Goal: Information Seeking & Learning: Learn about a topic

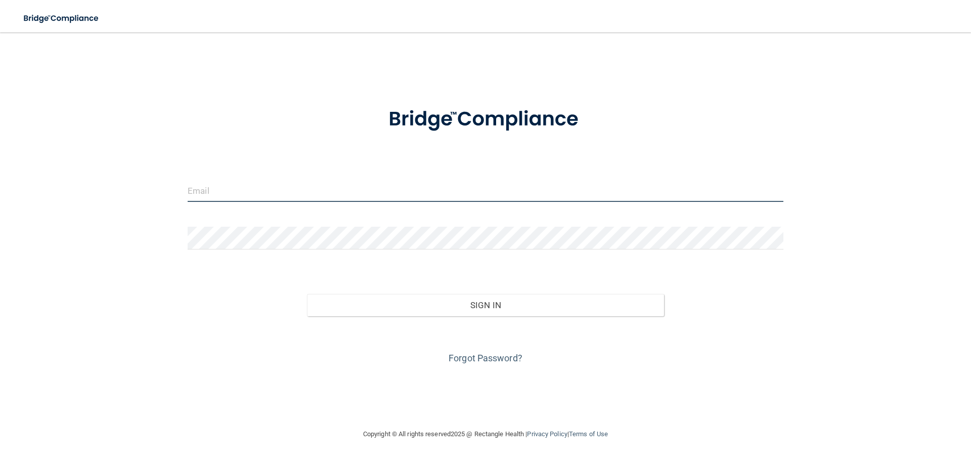
click at [302, 193] on input "email" at bounding box center [486, 190] width 596 height 23
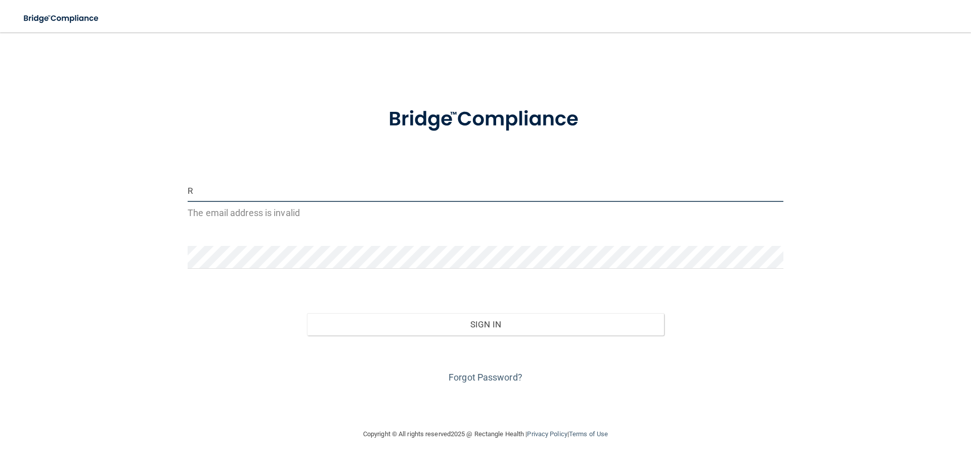
type input "[EMAIL_ADDRESS][DOMAIN_NAME]"
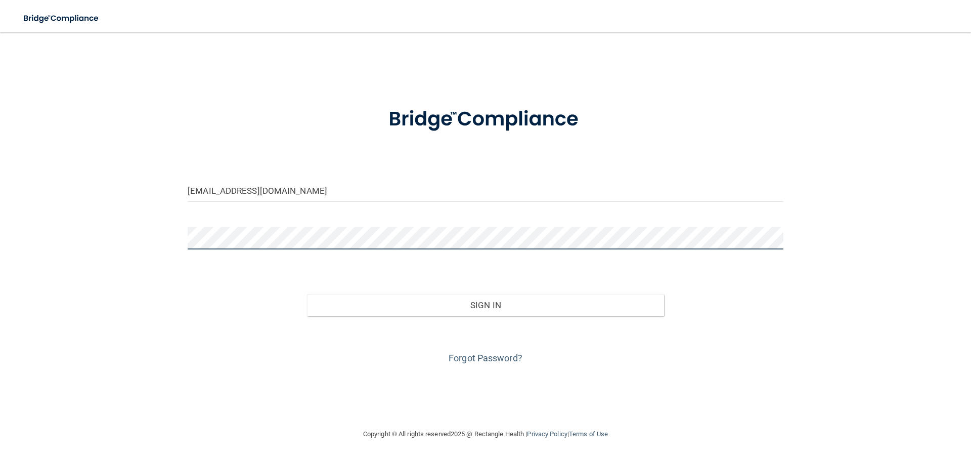
click at [307, 294] on button "Sign In" at bounding box center [486, 305] width 358 height 22
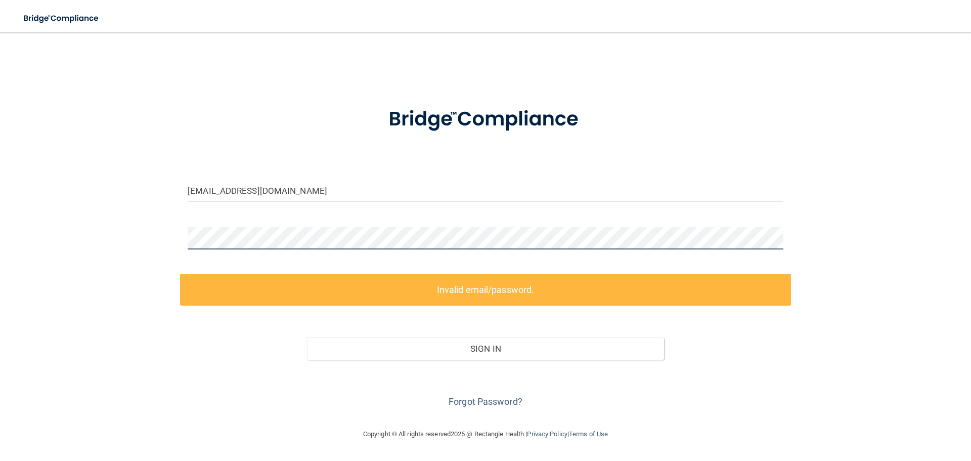
click at [0, 237] on main "[EMAIL_ADDRESS][DOMAIN_NAME] Invalid email/password. You don't have permission …" at bounding box center [485, 246] width 971 height 428
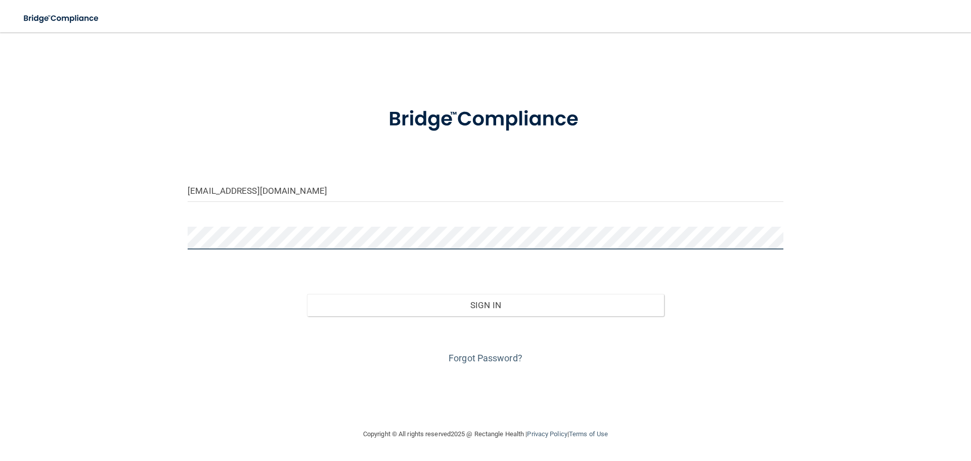
click at [307, 294] on button "Sign In" at bounding box center [486, 305] width 358 height 22
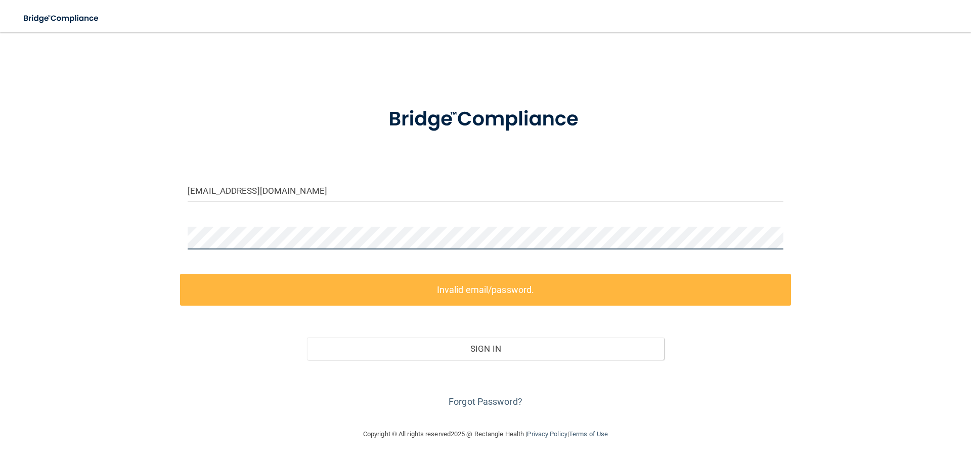
click at [0, 233] on main "[EMAIL_ADDRESS][DOMAIN_NAME] Invalid email/password. You don't have permission …" at bounding box center [485, 246] width 971 height 428
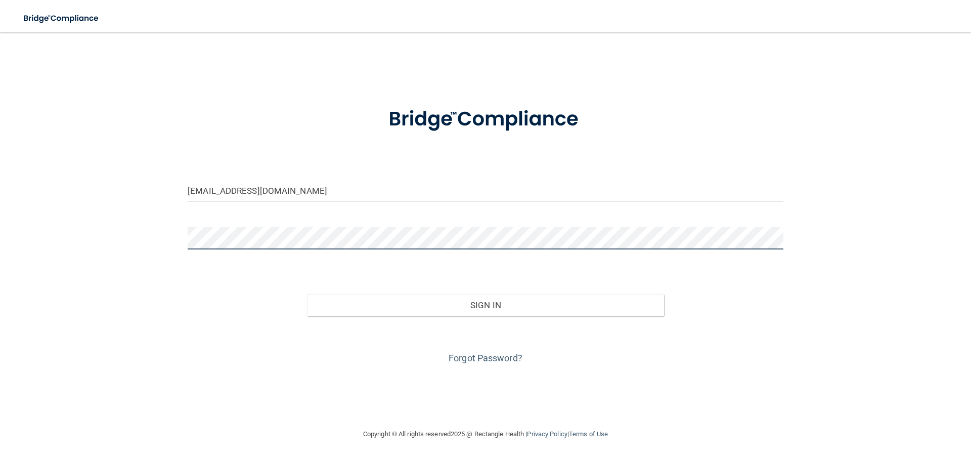
click at [307, 294] on button "Sign In" at bounding box center [486, 305] width 358 height 22
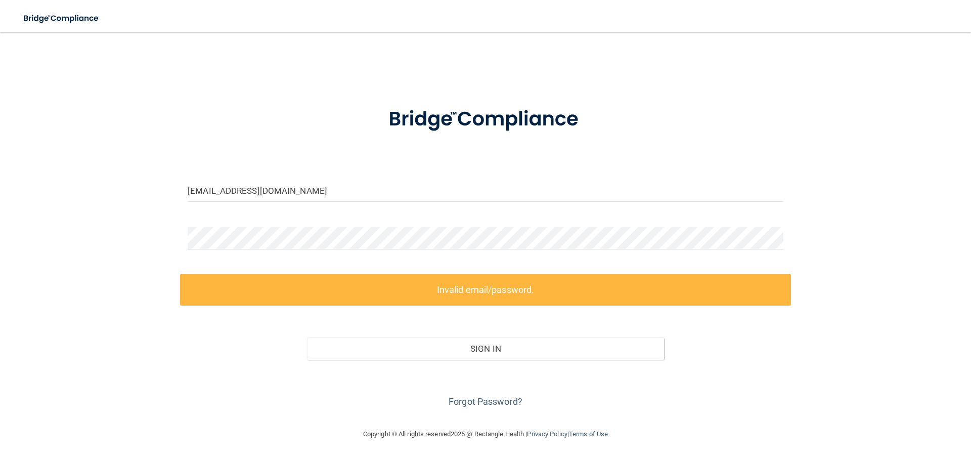
click at [483, 310] on div "Invalid email/password. You don't have permission to access that page. Sign In …" at bounding box center [485, 342] width 611 height 137
click at [488, 402] on link "Forgot Password?" at bounding box center [486, 401] width 74 height 11
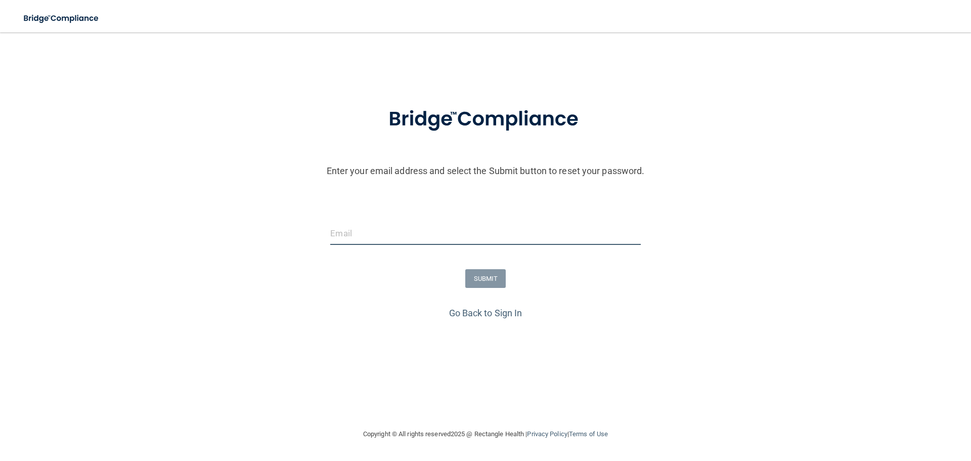
click at [387, 236] on input "email" at bounding box center [485, 233] width 310 height 23
type input "[EMAIL_ADDRESS][DOMAIN_NAME]"
click at [484, 279] on button "SUBMIT" at bounding box center [485, 278] width 41 height 19
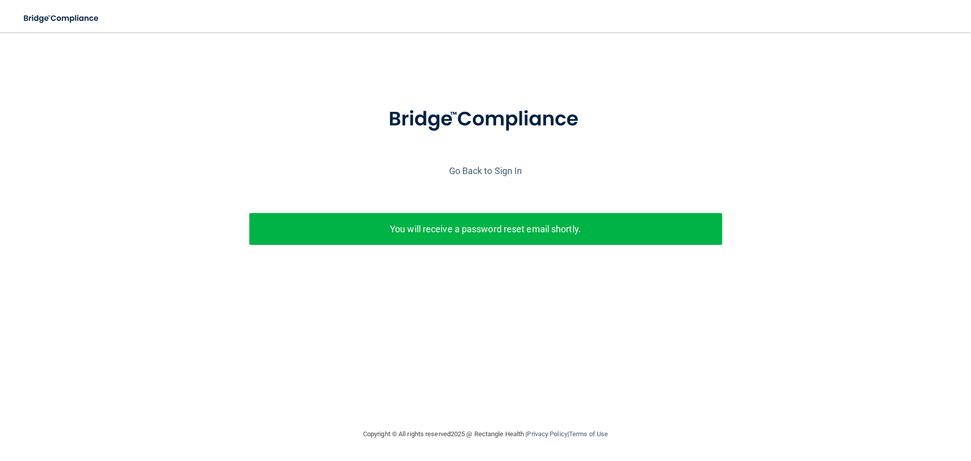
click at [531, 225] on p "You will receive a password reset email shortly." at bounding box center [486, 228] width 458 height 17
click at [487, 168] on link "Go Back to Sign In" at bounding box center [485, 170] width 73 height 11
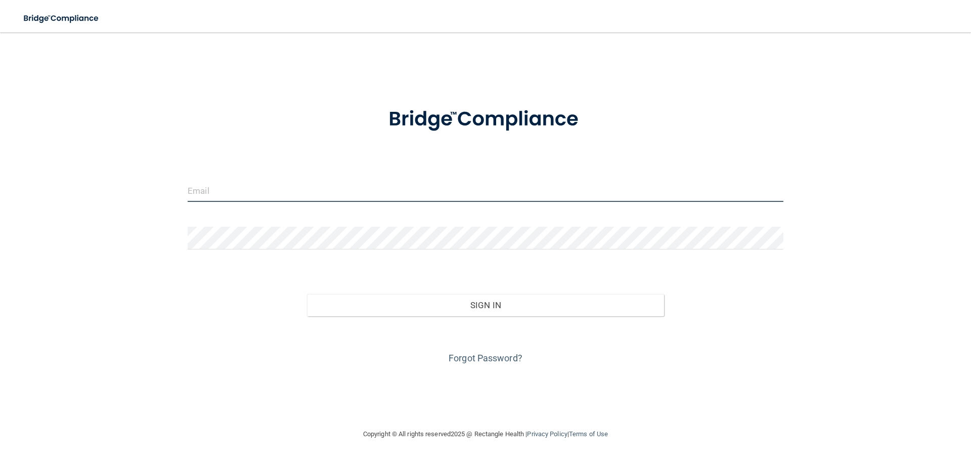
click at [366, 190] on input "email" at bounding box center [486, 190] width 596 height 23
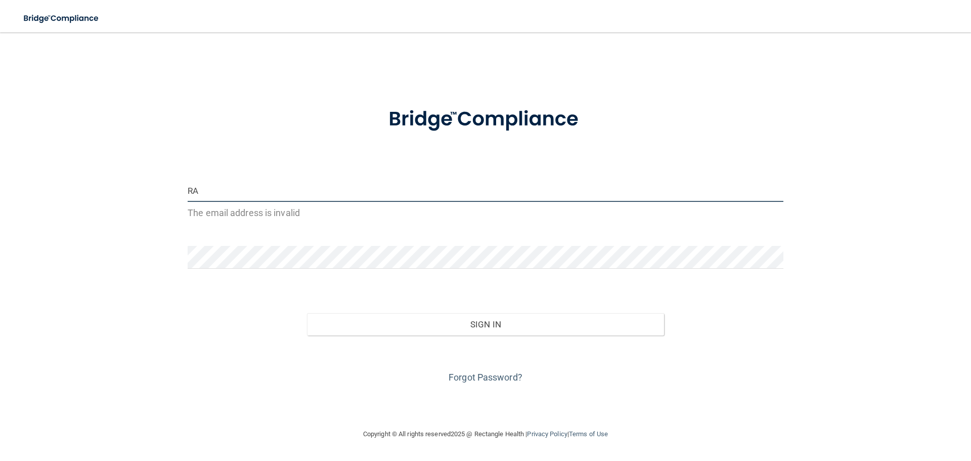
type input "R"
click at [299, 194] on input "email" at bounding box center [486, 190] width 596 height 23
type input "[EMAIL_ADDRESS][DOMAIN_NAME]"
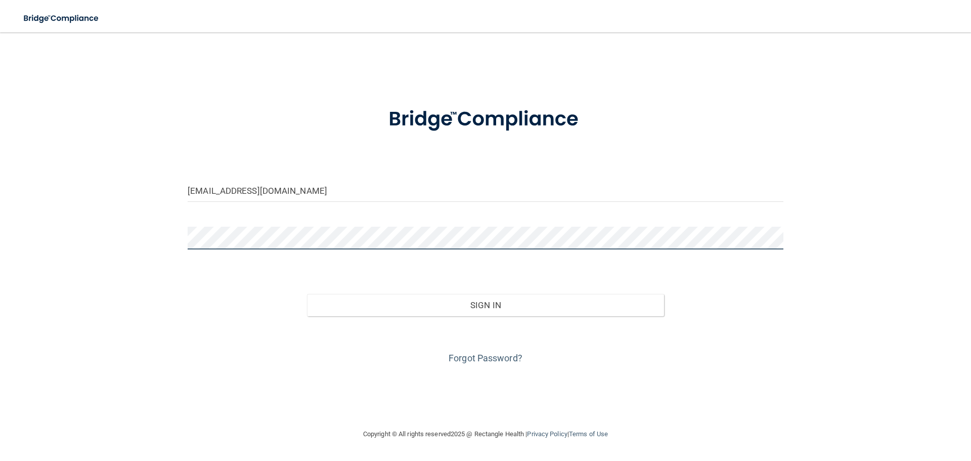
click at [307, 294] on button "Sign In" at bounding box center [486, 305] width 358 height 22
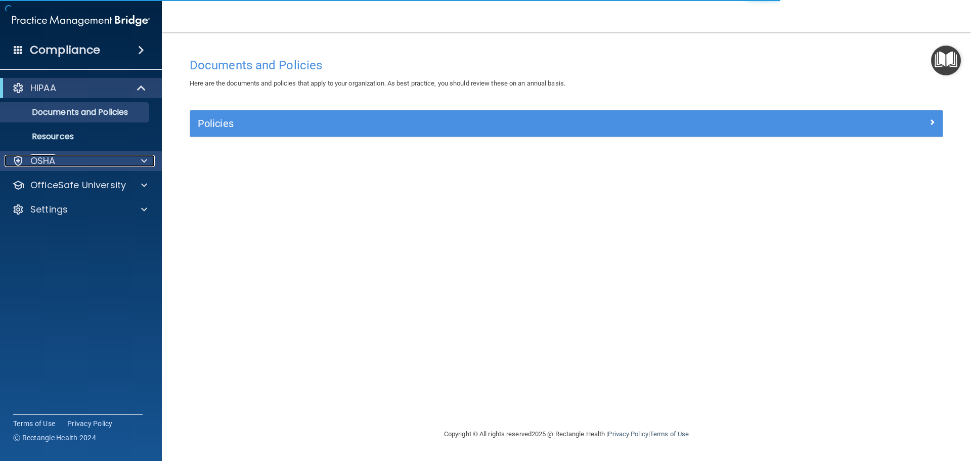
click at [76, 162] on div "OSHA" at bounding box center [67, 161] width 125 height 12
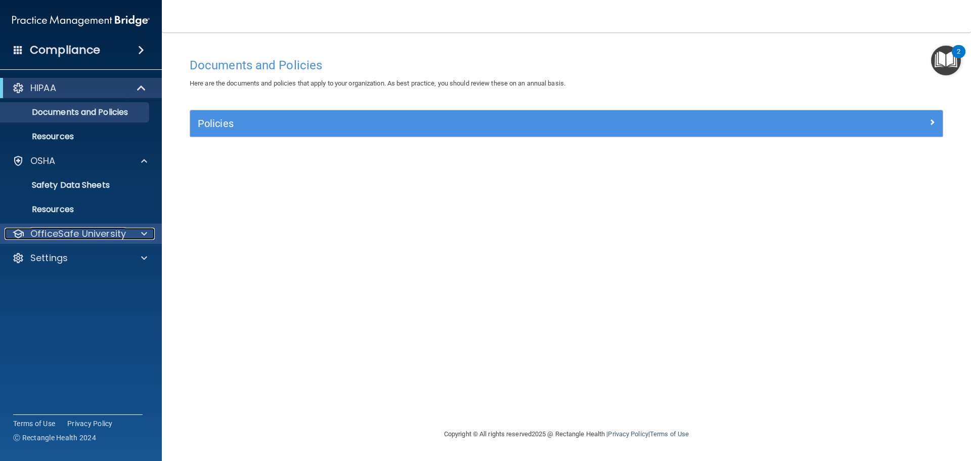
click at [112, 235] on p "OfficeSafe University" at bounding box center [78, 234] width 96 height 12
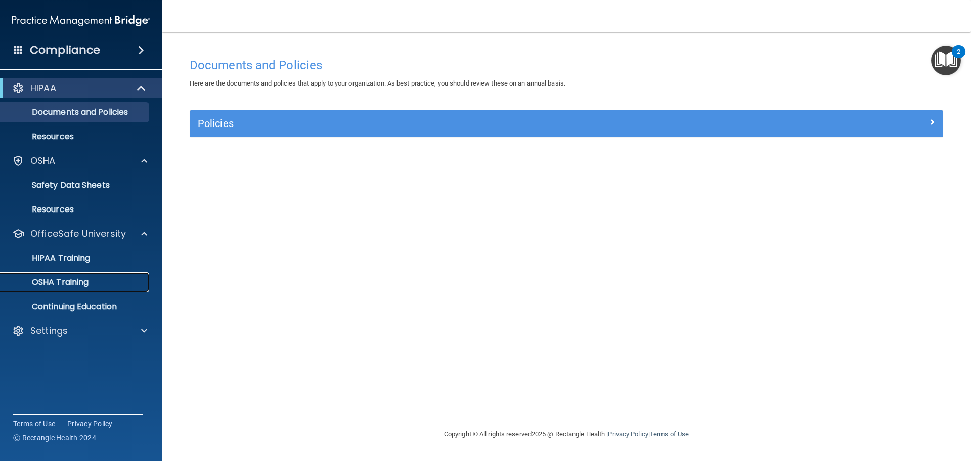
click at [77, 277] on p "OSHA Training" at bounding box center [48, 282] width 82 height 10
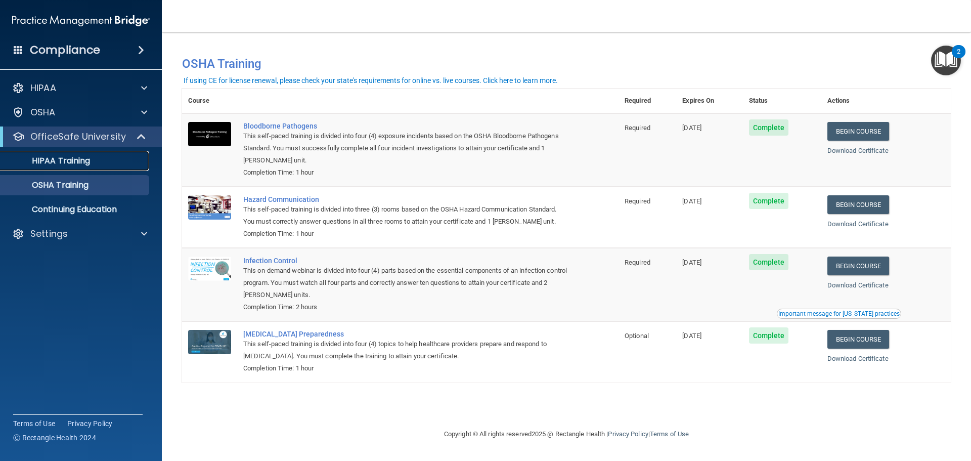
click at [87, 160] on p "HIPAA Training" at bounding box center [48, 161] width 83 height 10
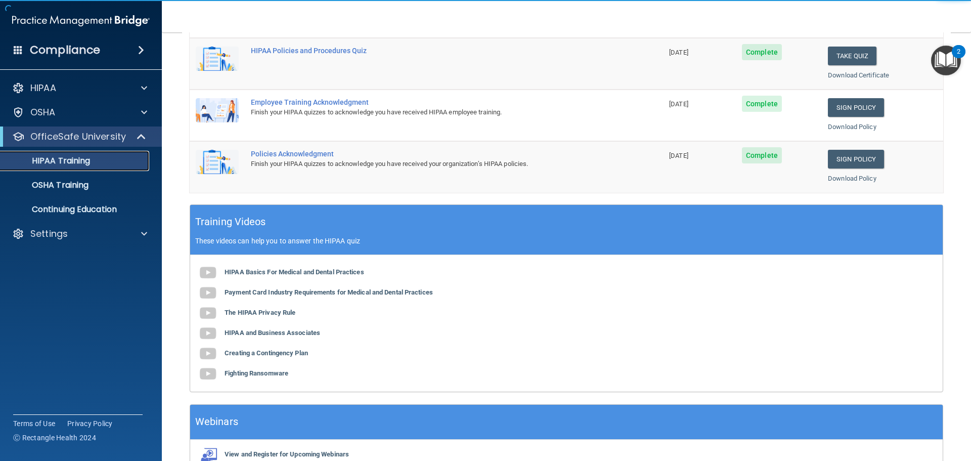
scroll to position [301, 0]
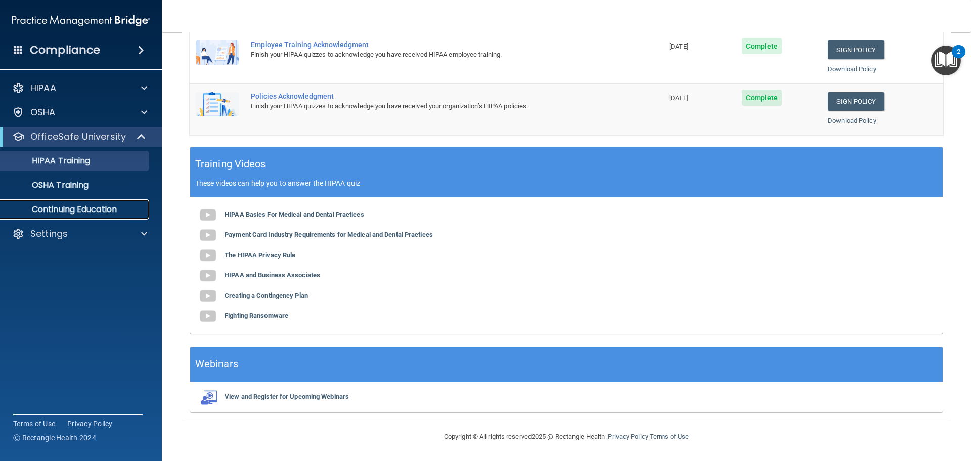
click at [98, 209] on p "Continuing Education" at bounding box center [76, 209] width 138 height 10
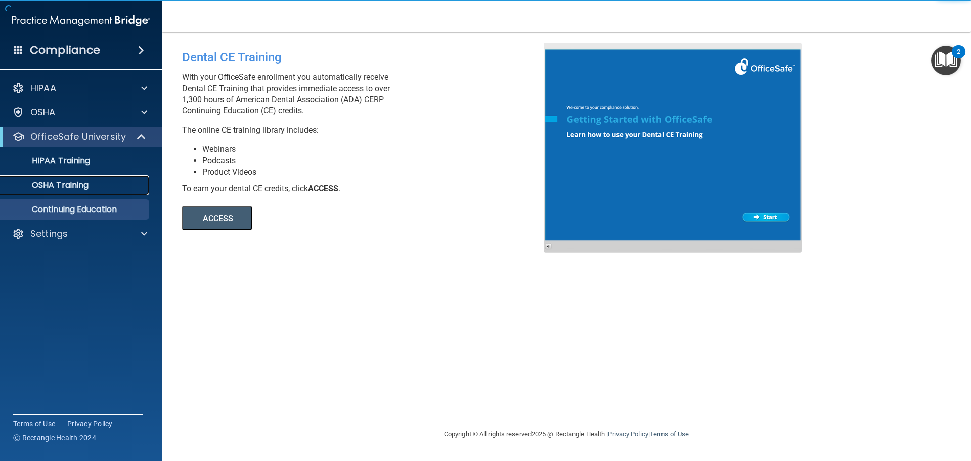
click at [110, 183] on div "OSHA Training" at bounding box center [76, 185] width 138 height 10
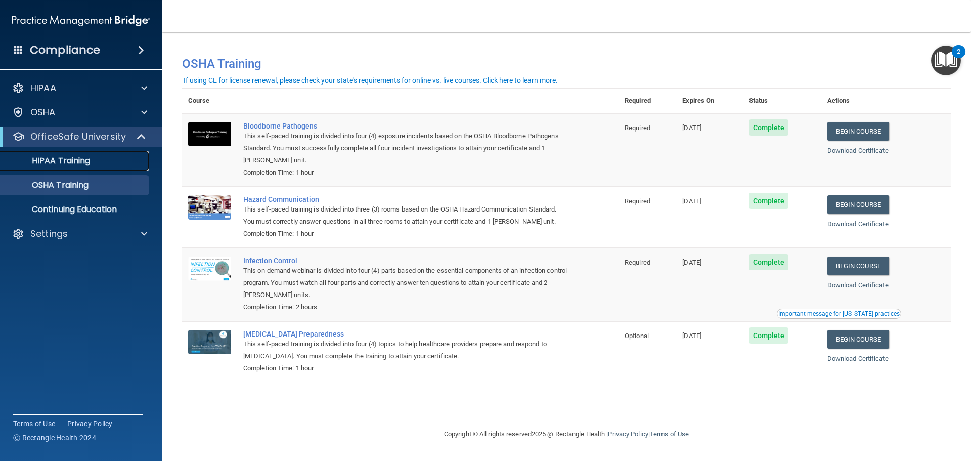
click at [108, 158] on div "HIPAA Training" at bounding box center [76, 161] width 138 height 10
